Goal: Information Seeking & Learning: Learn about a topic

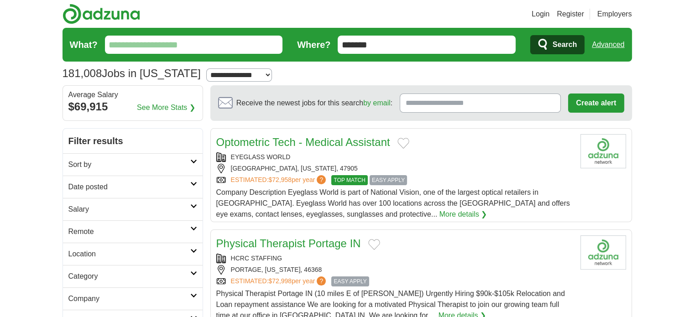
click at [160, 233] on h2 "Remote" at bounding box center [129, 231] width 122 height 11
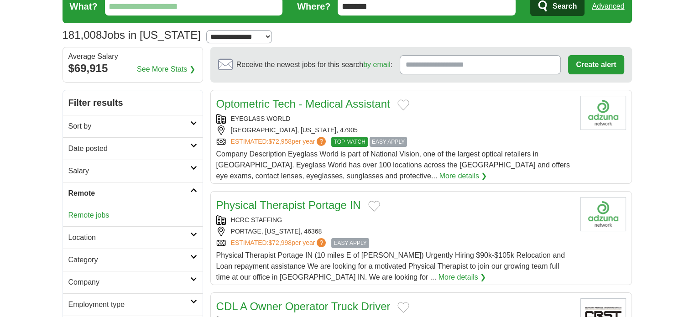
click at [102, 217] on link "Remote jobs" at bounding box center [88, 215] width 41 height 8
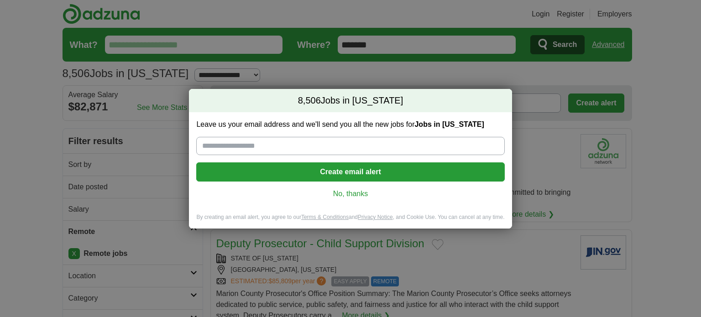
click at [353, 191] on link "No, thanks" at bounding box center [349, 194] width 293 height 10
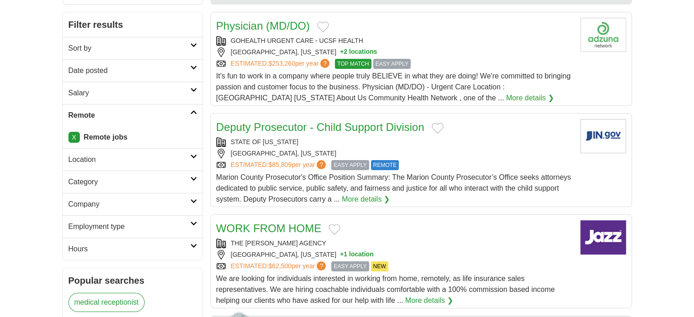
scroll to position [118, 0]
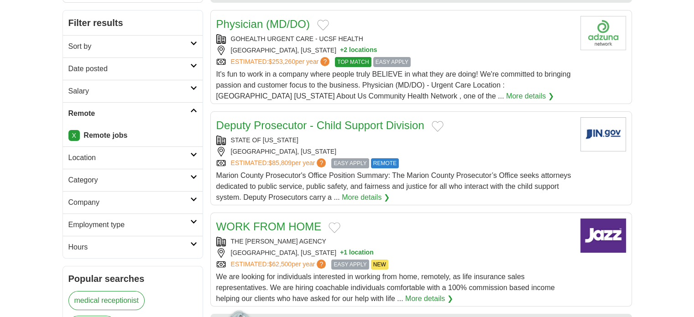
click at [487, 248] on div "[GEOGRAPHIC_DATA], [US_STATE] + 1 location" at bounding box center [394, 253] width 357 height 10
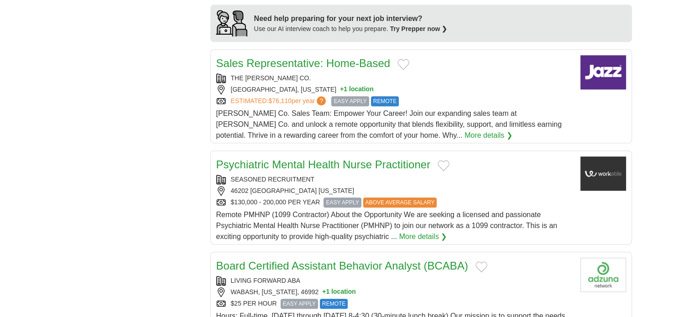
scroll to position [771, 0]
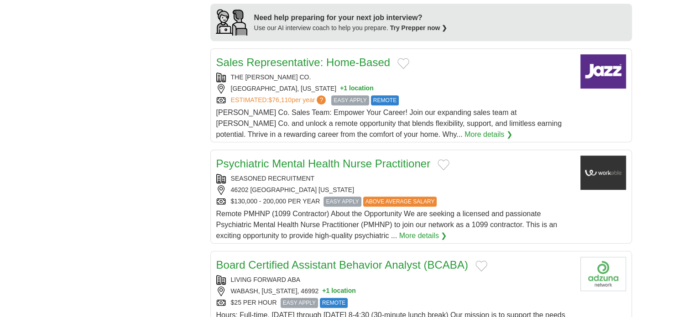
click at [399, 224] on span "Remote PMHNP (1099 Contractor) About the Opportunity We are seeking a licensed …" at bounding box center [386, 225] width 341 height 30
click at [294, 58] on link "Sales Representative: Home-Based" at bounding box center [303, 62] width 174 height 12
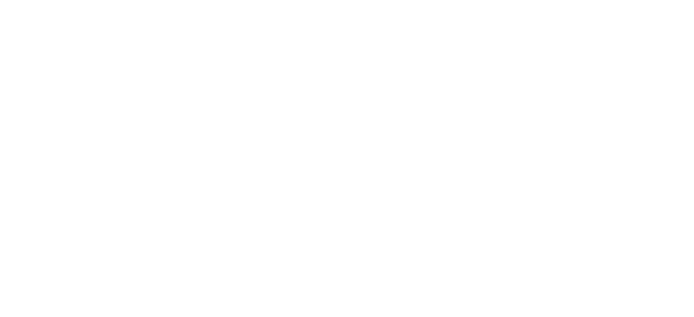
scroll to position [1611, 0]
